Goal: Information Seeking & Learning: Learn about a topic

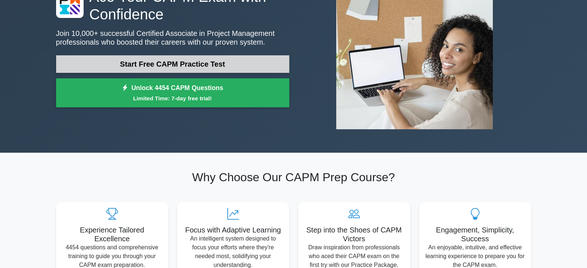
scroll to position [82, 0]
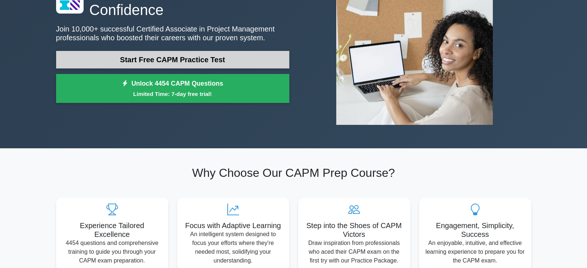
click at [209, 55] on link "Start Free CAPM Practice Test" at bounding box center [172, 60] width 233 height 18
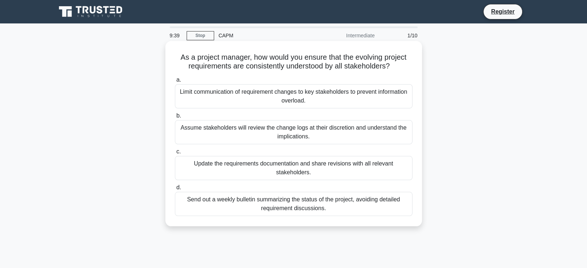
click at [389, 167] on div "Update the requirements documentation and share revisions with all relevant sta…" at bounding box center [293, 168] width 237 height 24
click at [175, 154] on input "c. Update the requirements documentation and share revisions with all relevant …" at bounding box center [175, 151] width 0 height 5
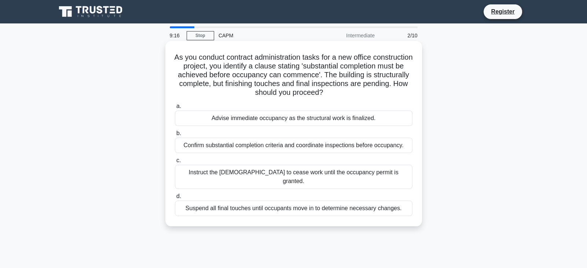
click at [392, 149] on div "Confirm substantial completion criteria and coordinate inspections before occup…" at bounding box center [293, 145] width 237 height 15
click at [175, 136] on input "b. Confirm substantial completion criteria and coordinate inspections before oc…" at bounding box center [175, 133] width 0 height 5
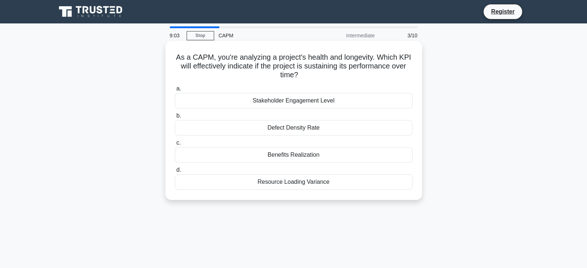
click at [354, 185] on div "Resource Loading Variance" at bounding box center [293, 181] width 237 height 15
click at [175, 173] on input "d. Resource Loading Variance" at bounding box center [175, 170] width 0 height 5
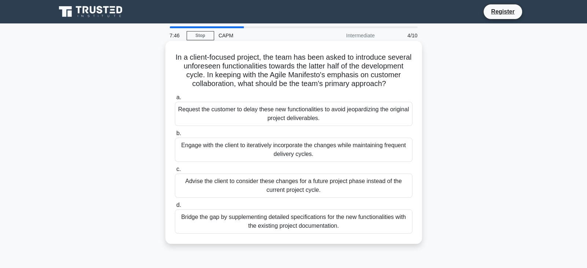
click at [392, 149] on div "Engage with the client to iteratively incorporate the changes while maintaining…" at bounding box center [293, 150] width 237 height 24
click at [175, 136] on input "b. Engage with the client to iteratively incorporate the changes while maintain…" at bounding box center [175, 133] width 0 height 5
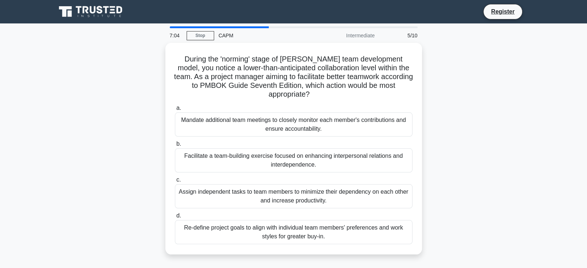
click at [392, 149] on div "Facilitate a team-building exercise focused on enhancing interpersonal relation…" at bounding box center [293, 160] width 237 height 24
click at [175, 147] on input "b. Facilitate a team-building exercise focused on enhancing interpersonal relat…" at bounding box center [175, 144] width 0 height 5
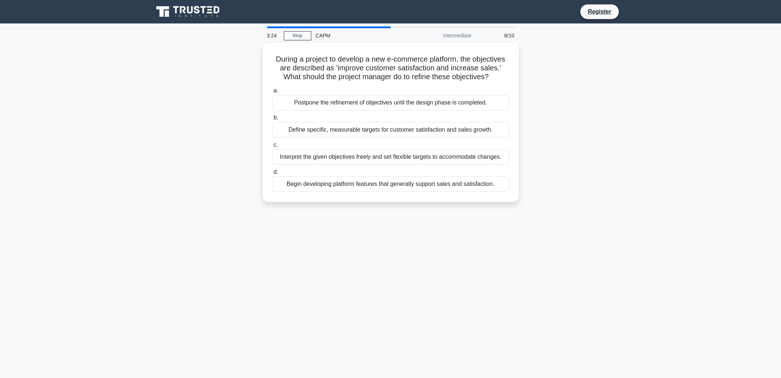
click at [551, 221] on div "3:24 Stop CAPM Intermediate 6/10 During a project to develop a new e-commerce p…" at bounding box center [391, 209] width 484 height 366
click at [498, 132] on div "Define specific, measurable targets for customer satisfaction and sales growth." at bounding box center [390, 127] width 237 height 15
click at [272, 118] on input "b. Define specific, measurable targets for customer satisfaction and sales grow…" at bounding box center [272, 116] width 0 height 5
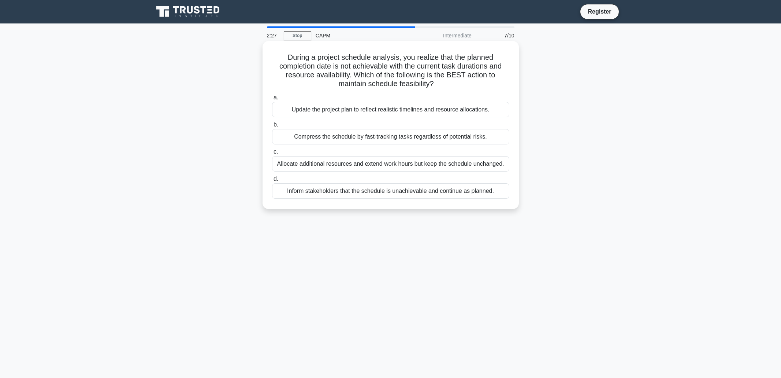
click at [497, 168] on div "Allocate additional resources and extend work hours but keep the schedule uncha…" at bounding box center [390, 163] width 237 height 15
click at [272, 154] on input "c. Allocate additional resources and extend work hours but keep the schedule un…" at bounding box center [272, 151] width 0 height 5
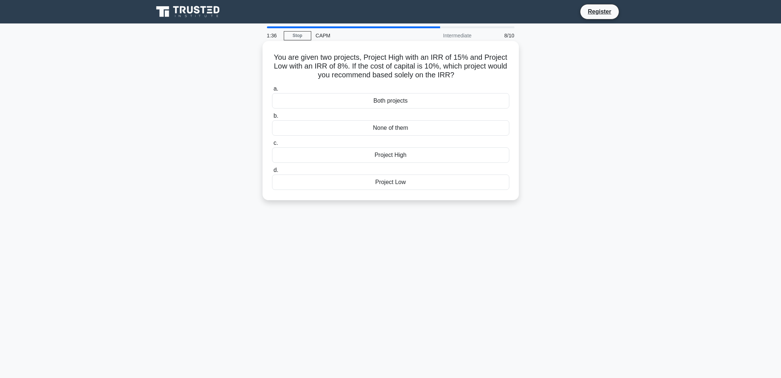
click at [398, 158] on div "Project High" at bounding box center [390, 154] width 237 height 15
click at [272, 145] on input "c. Project High" at bounding box center [272, 143] width 0 height 5
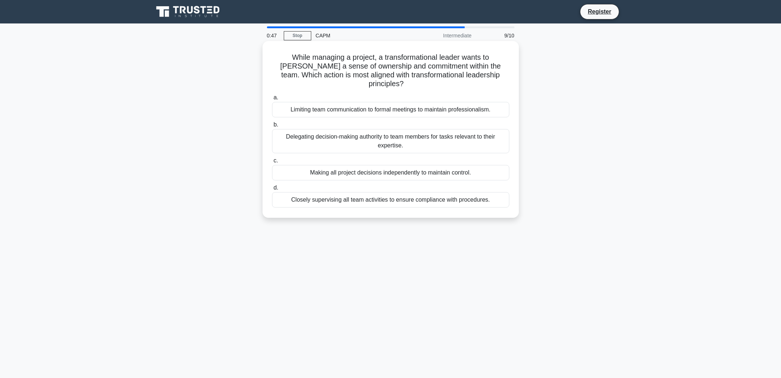
click at [420, 134] on div "Delegating decision-making authority to team members for tasks relevant to thei…" at bounding box center [390, 141] width 237 height 24
click at [272, 127] on input "b. Delegating decision-making authority to team members for tasks relevant to t…" at bounding box center [272, 124] width 0 height 5
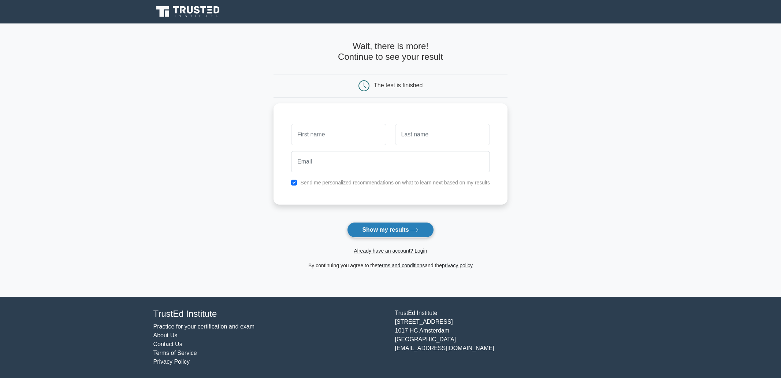
click at [391, 230] on button "Show my results" at bounding box center [390, 229] width 86 height 15
click at [213, 85] on main "Wait, there is more! Continue to see your result The test is finished and the" at bounding box center [390, 159] width 781 height 273
click at [377, 228] on button "Show my results" at bounding box center [390, 229] width 86 height 15
click at [369, 221] on form "Wait, there is more! Continue to see your result The test is finished and the" at bounding box center [391, 155] width 234 height 229
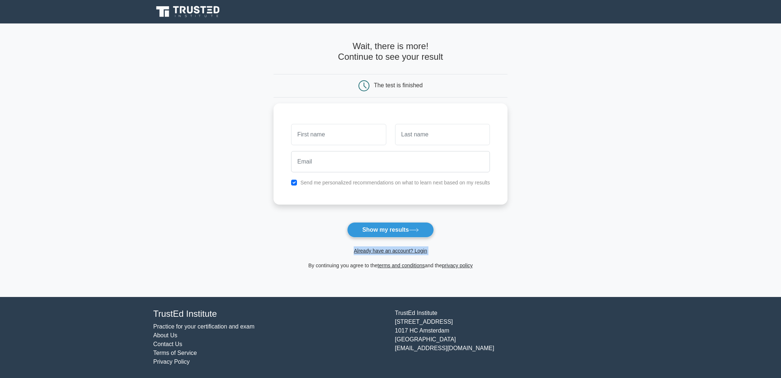
click at [369, 221] on form "Wait, there is more! Continue to see your result The test is finished and the" at bounding box center [391, 155] width 234 height 229
click at [310, 180] on label "Send me personalized recommendations on what to learn next based on my results" at bounding box center [395, 181] width 190 height 6
click at [293, 182] on input "checkbox" at bounding box center [294, 181] width 6 height 6
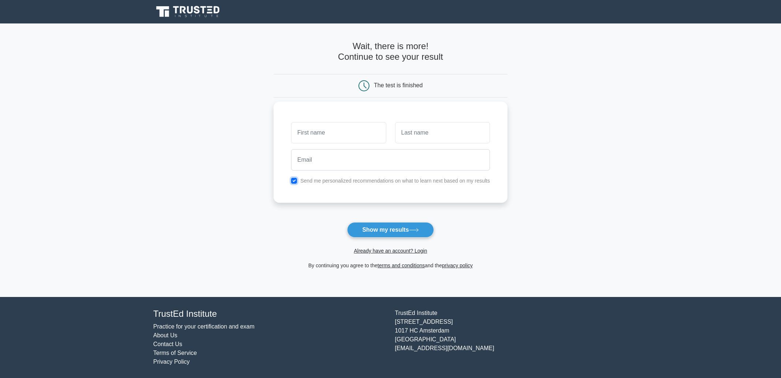
checkbox input "false"
click at [320, 135] on input "text" at bounding box center [338, 132] width 95 height 21
